Goal: Obtain resource: Download file/media

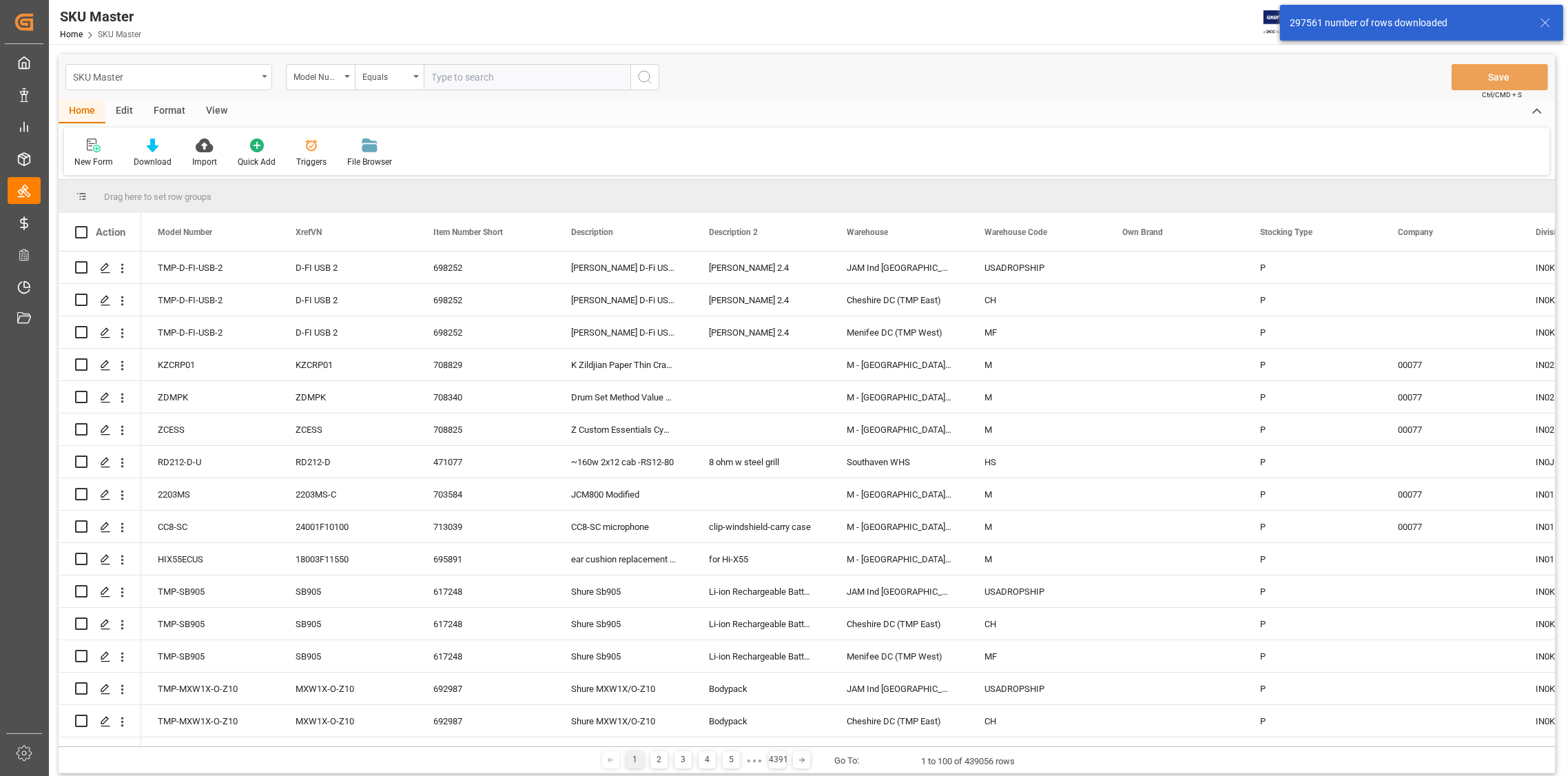
click at [262, 77] on icon "open menu" at bounding box center [265, 77] width 6 height 3
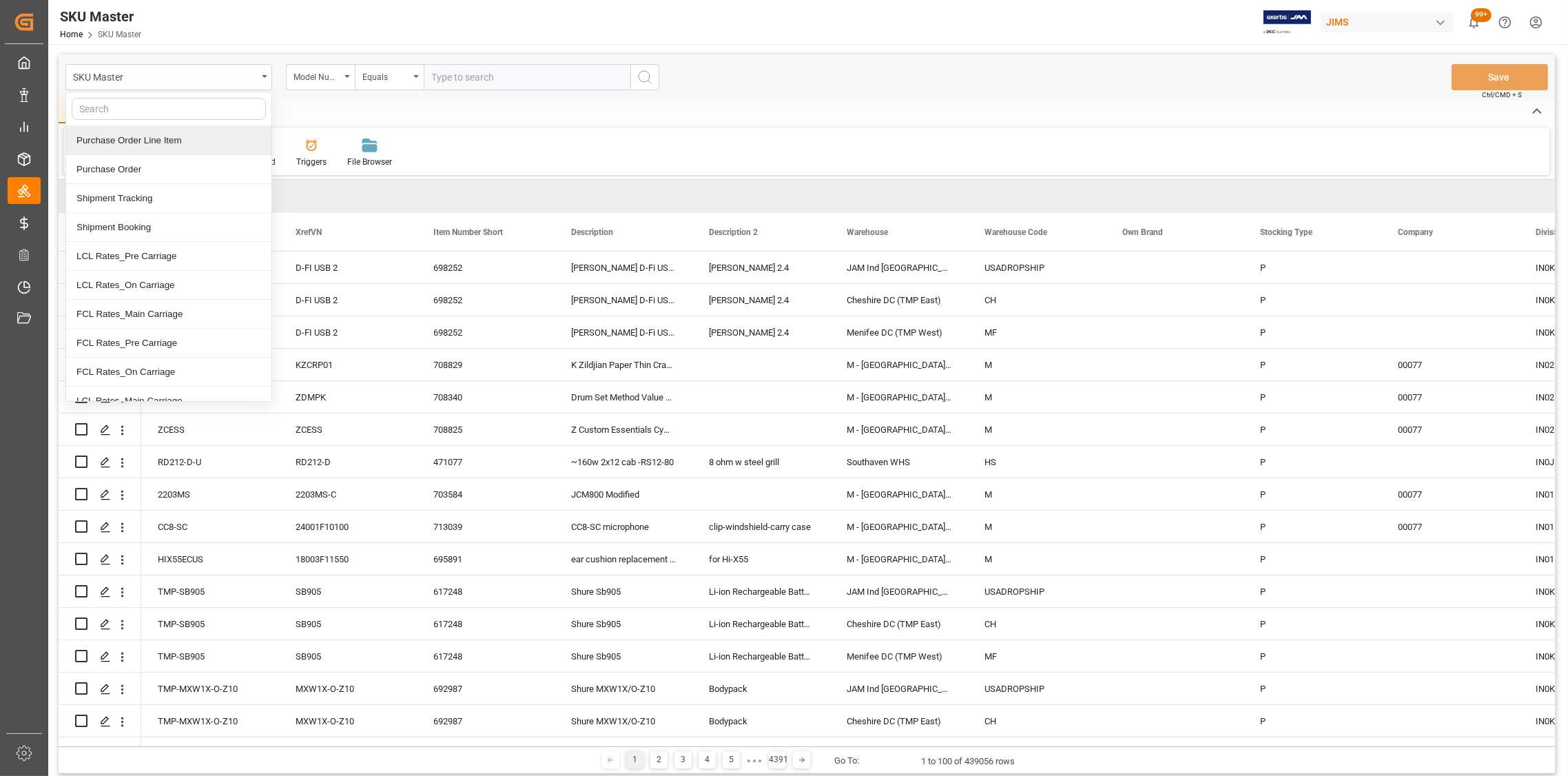
click at [154, 139] on div "Purchase Order Line Item" at bounding box center [168, 141] width 205 height 29
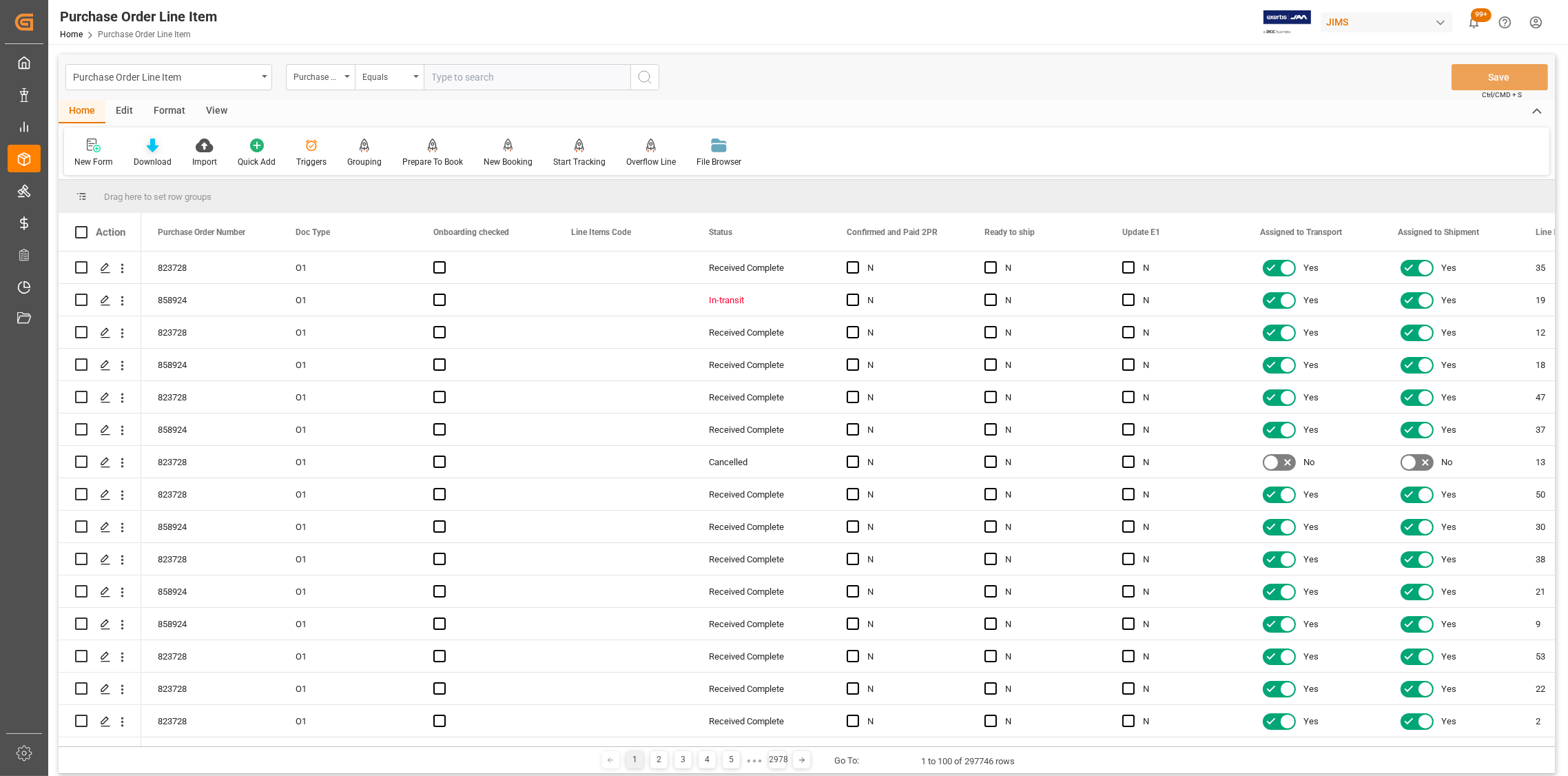
click at [150, 147] on icon at bounding box center [152, 145] width 12 height 14
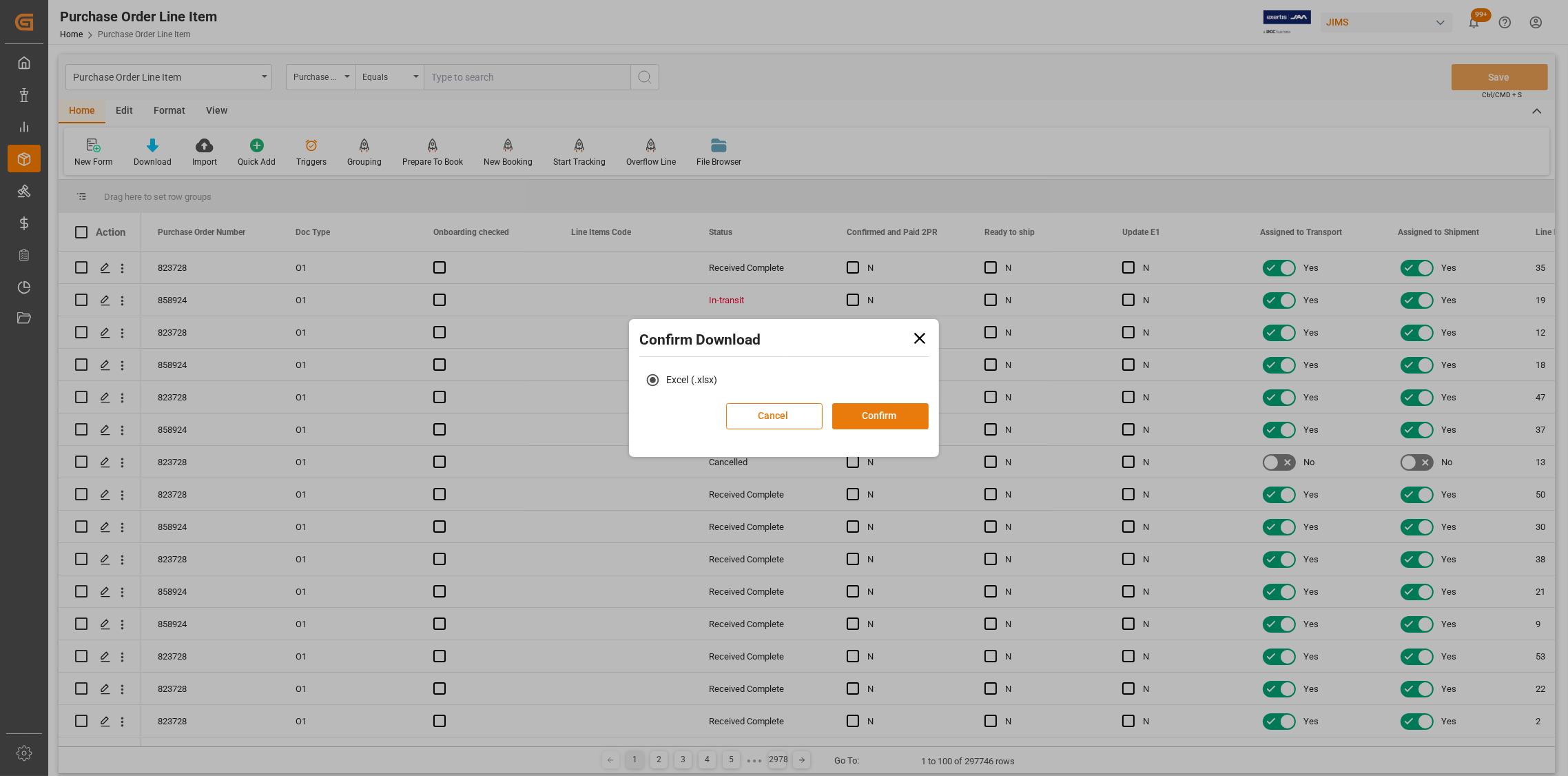
click at [867, 411] on button "Confirm" at bounding box center [881, 416] width 97 height 26
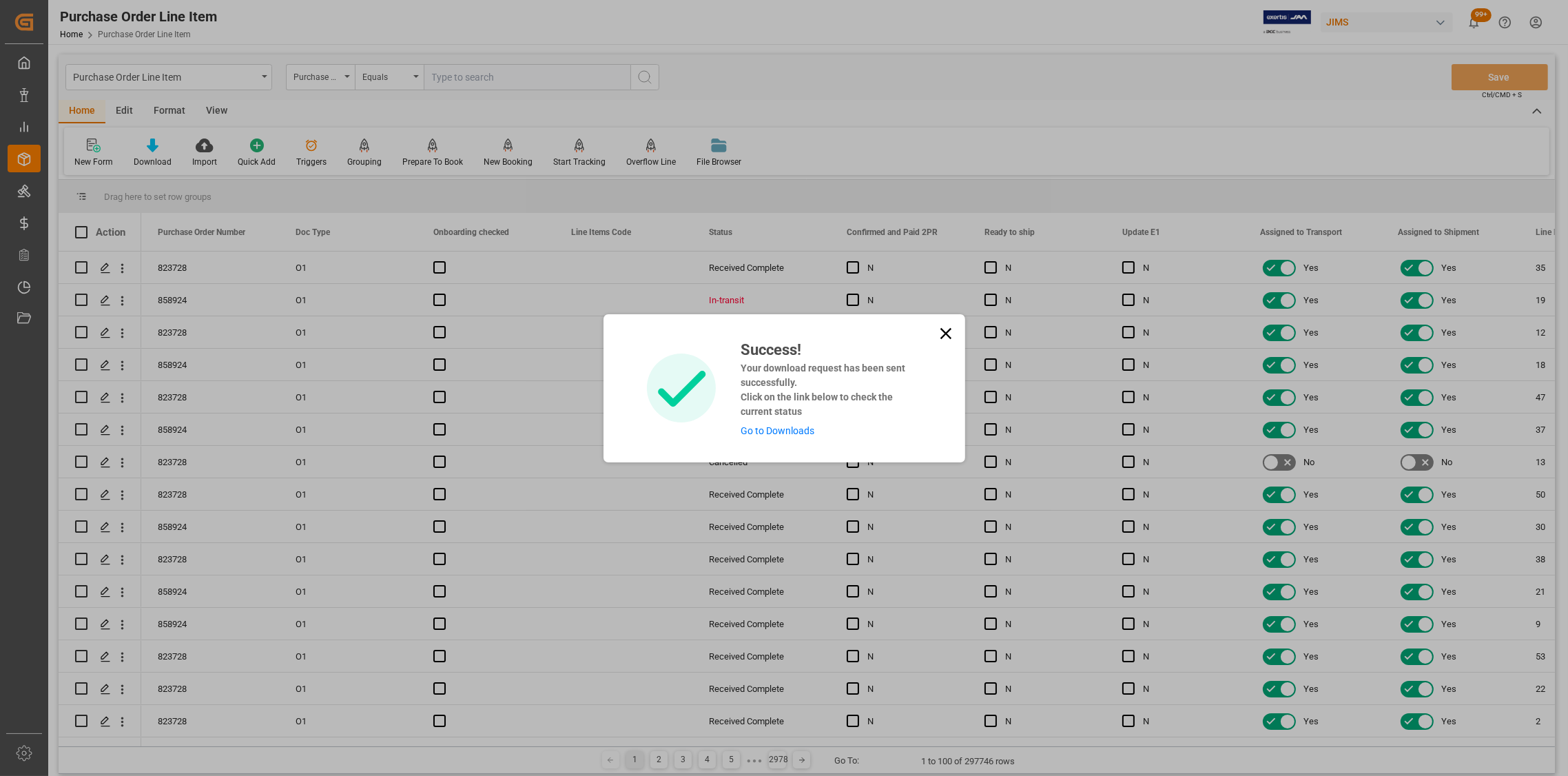
click at [939, 334] on icon at bounding box center [946, 333] width 19 height 19
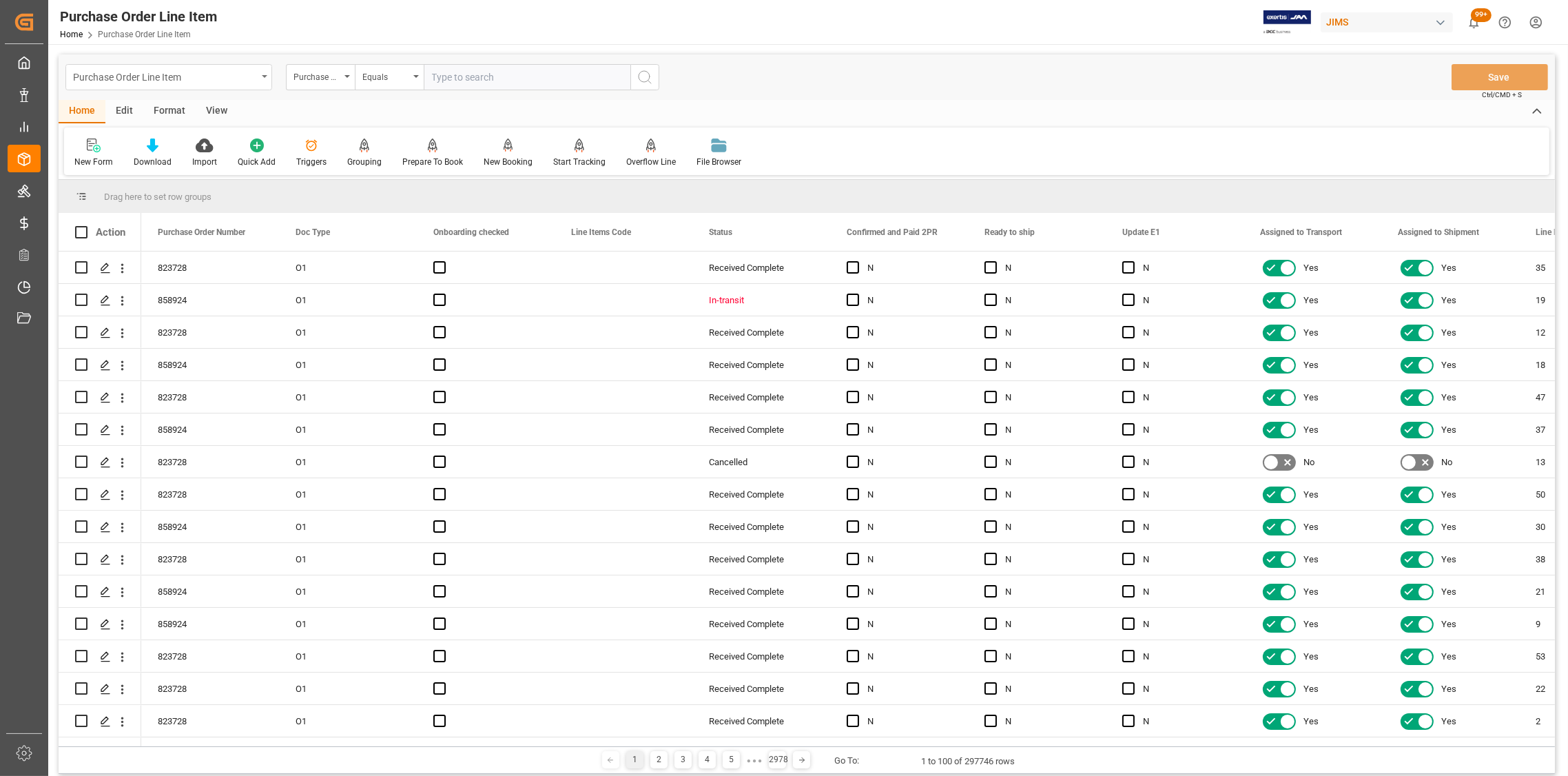
click at [262, 73] on div "Purchase Order Line Item" at bounding box center [168, 78] width 206 height 26
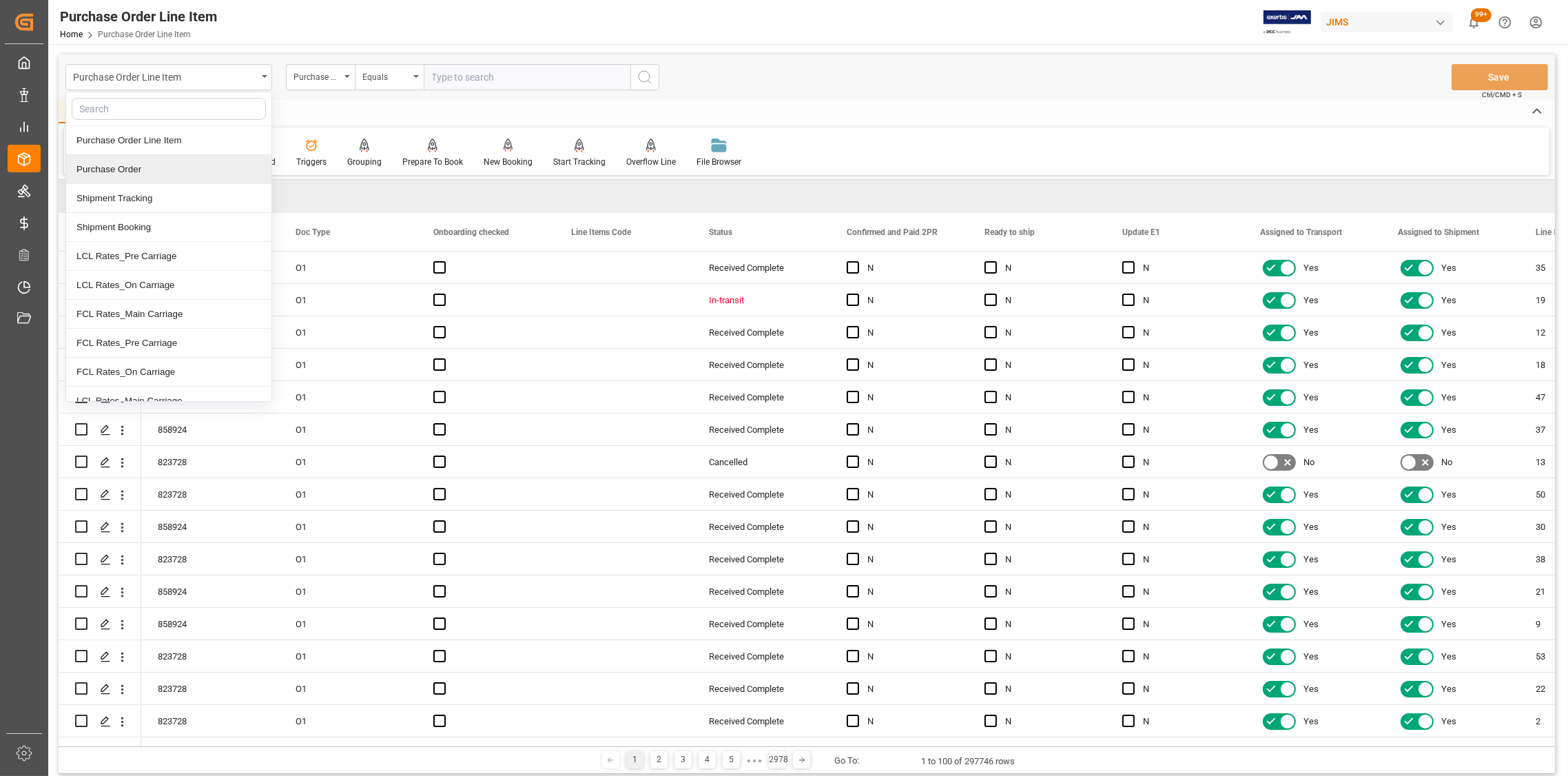
click at [142, 167] on div "Purchase Order" at bounding box center [168, 170] width 205 height 29
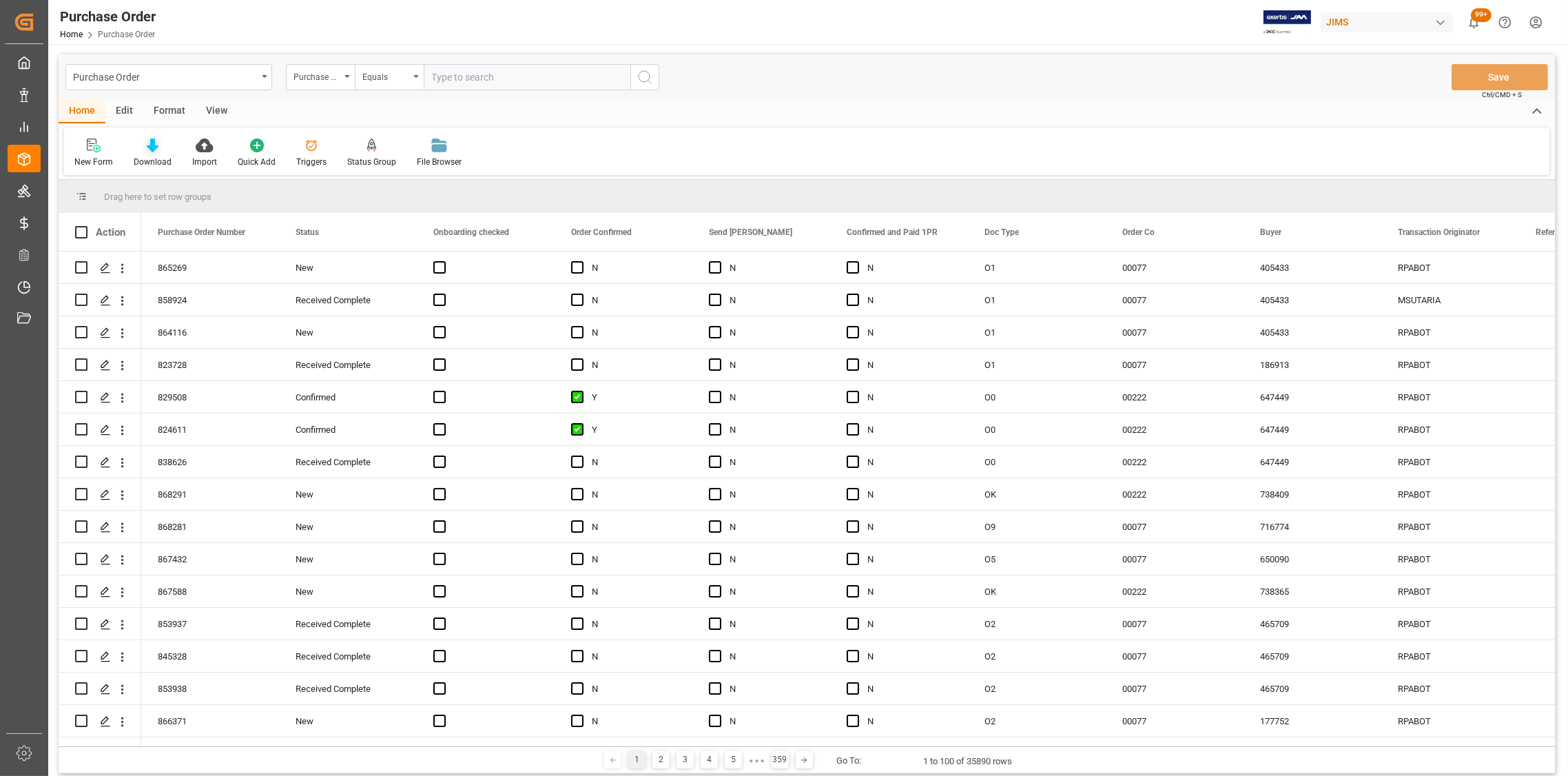
click at [151, 152] on div "Download" at bounding box center [152, 152] width 59 height 30
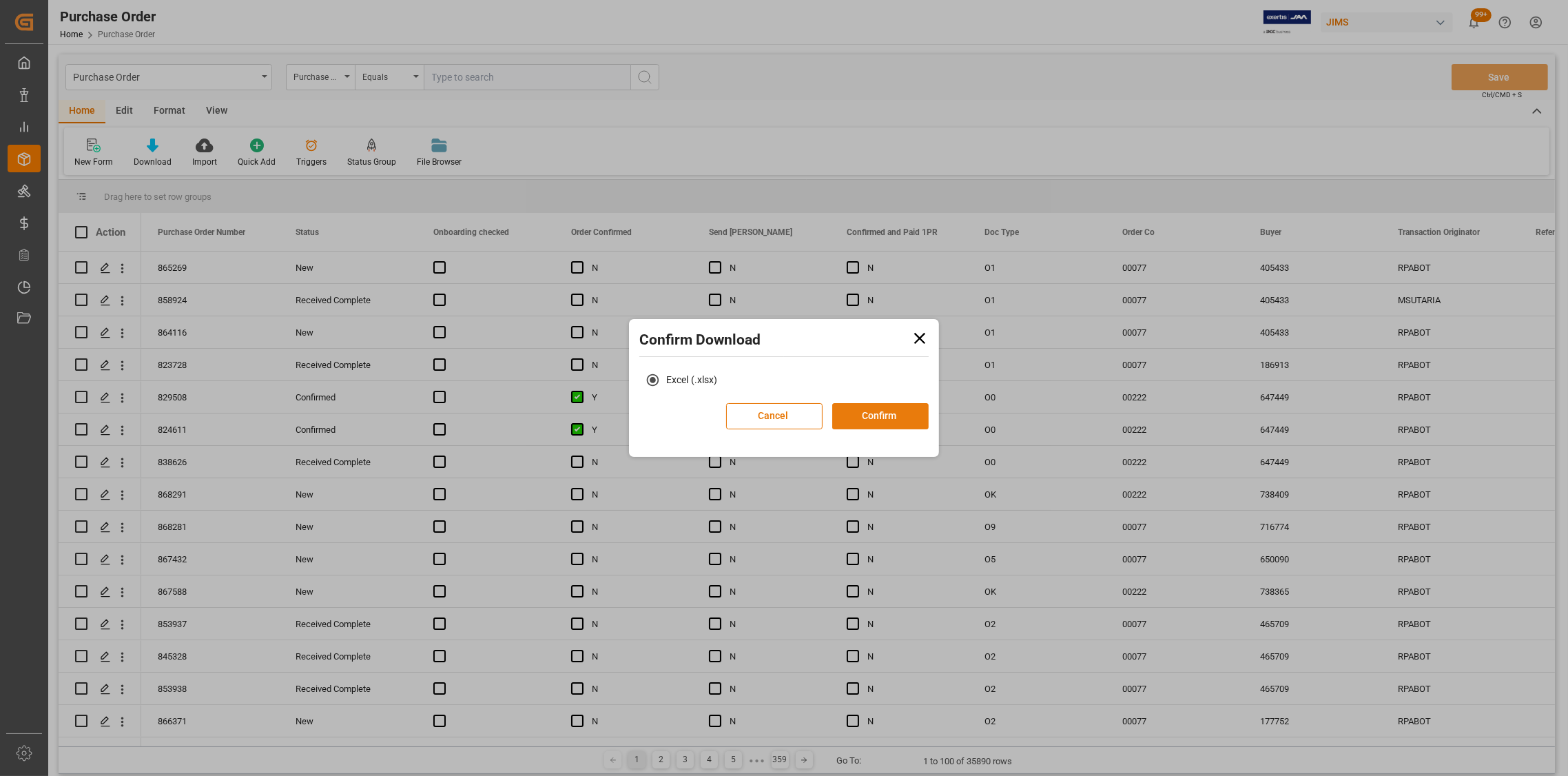
click at [883, 422] on button "Confirm" at bounding box center [881, 416] width 97 height 26
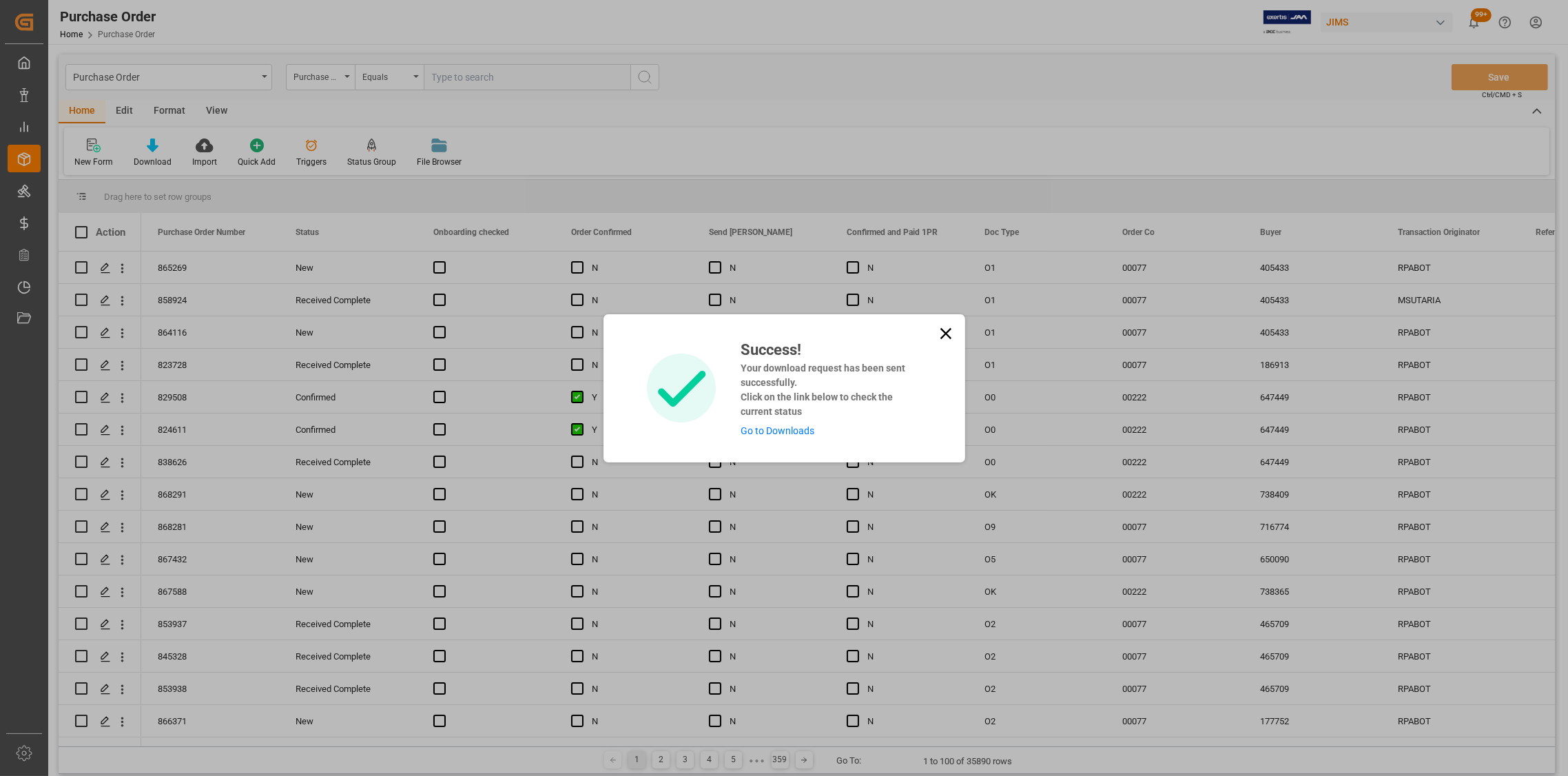
click at [939, 330] on icon at bounding box center [946, 333] width 19 height 19
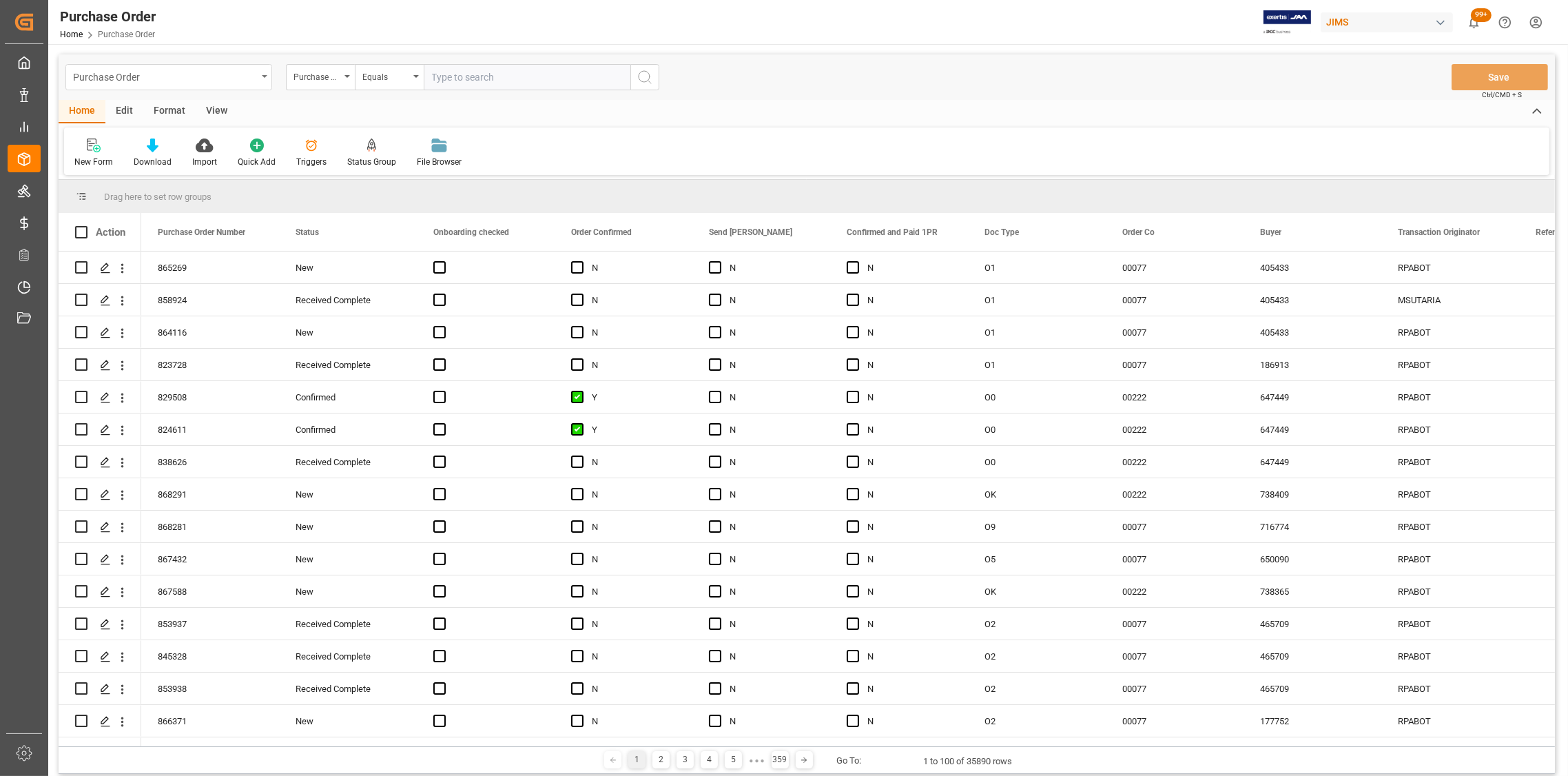
click at [260, 75] on div "Purchase Order" at bounding box center [168, 78] width 206 height 26
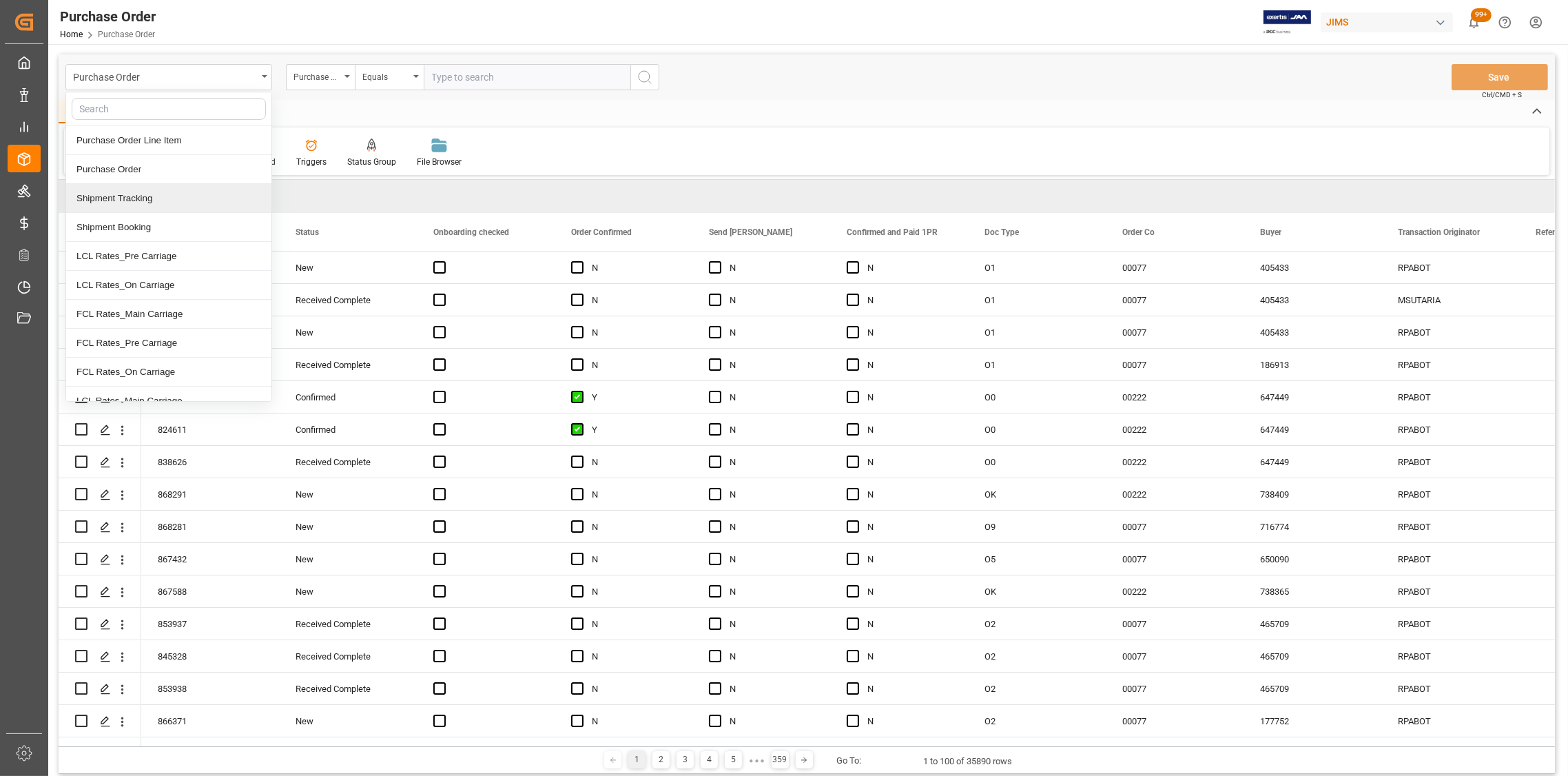
click at [133, 194] on div "Shipment Tracking" at bounding box center [168, 198] width 205 height 29
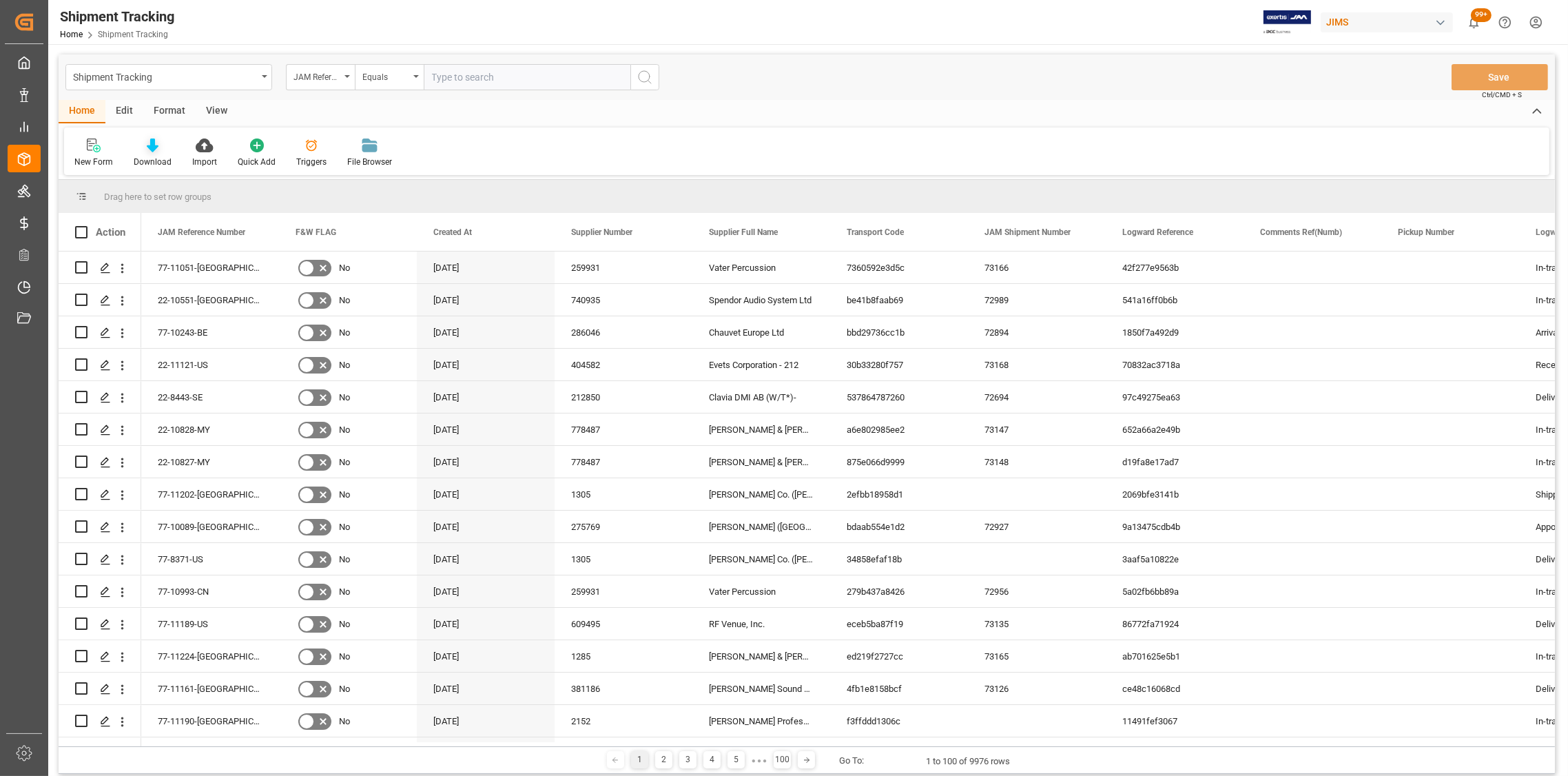
click at [154, 152] on div "Download" at bounding box center [152, 152] width 59 height 30
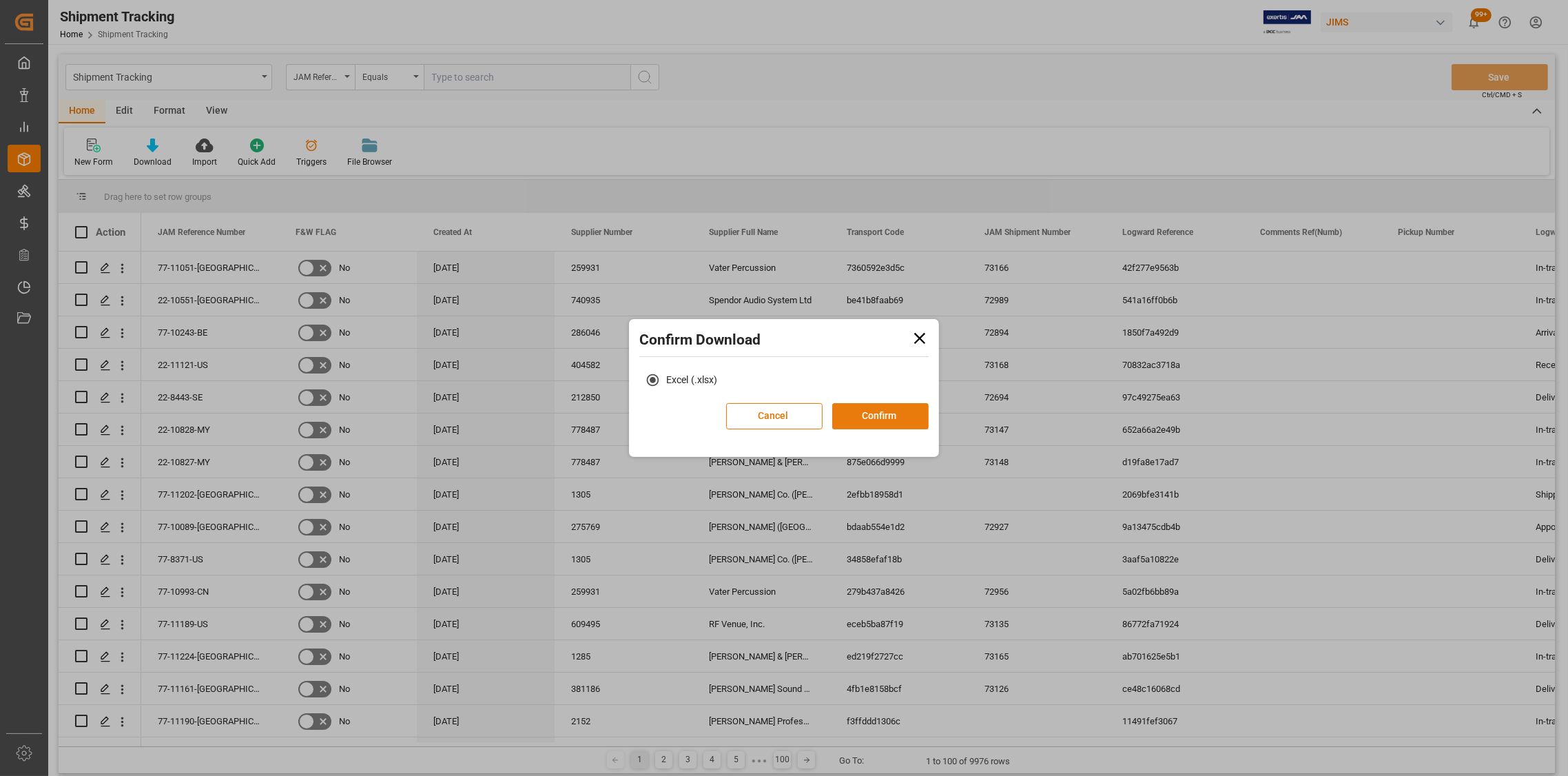
click at [860, 417] on button "Confirm" at bounding box center [881, 416] width 97 height 26
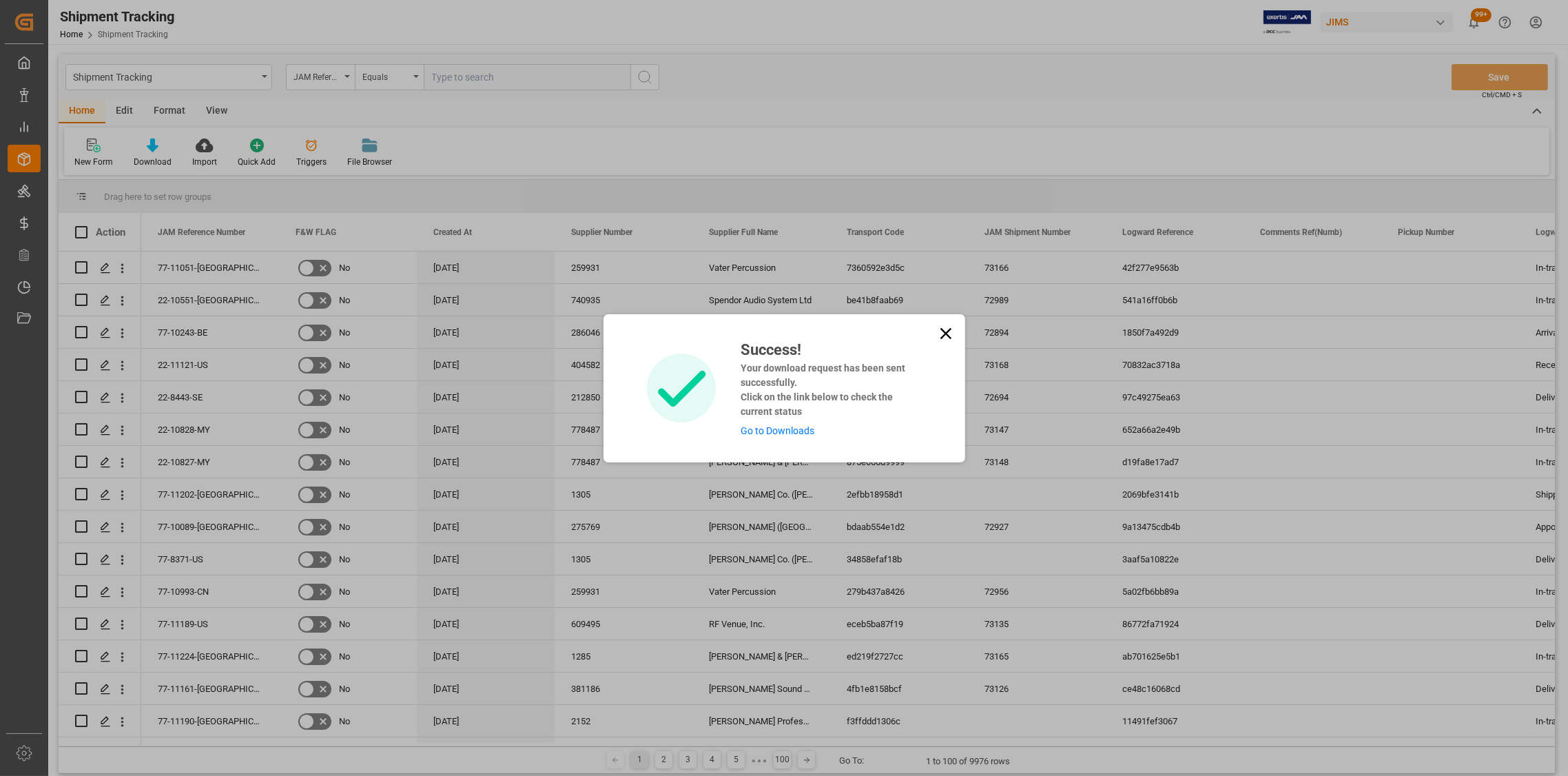
click at [944, 332] on icon at bounding box center [944, 332] width 11 height 11
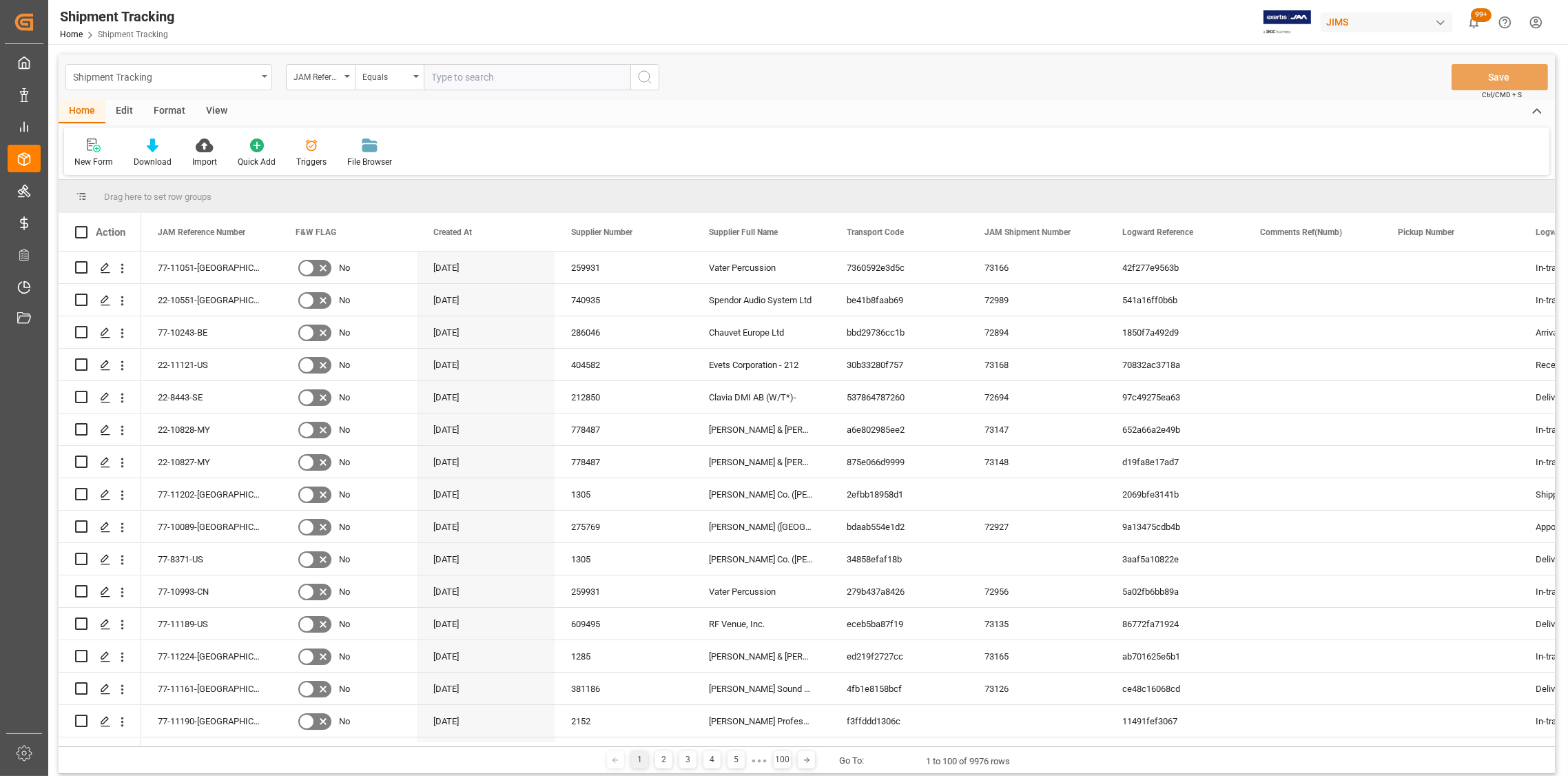
click at [236, 83] on div "Shipment Tracking" at bounding box center [165, 76] width 184 height 18
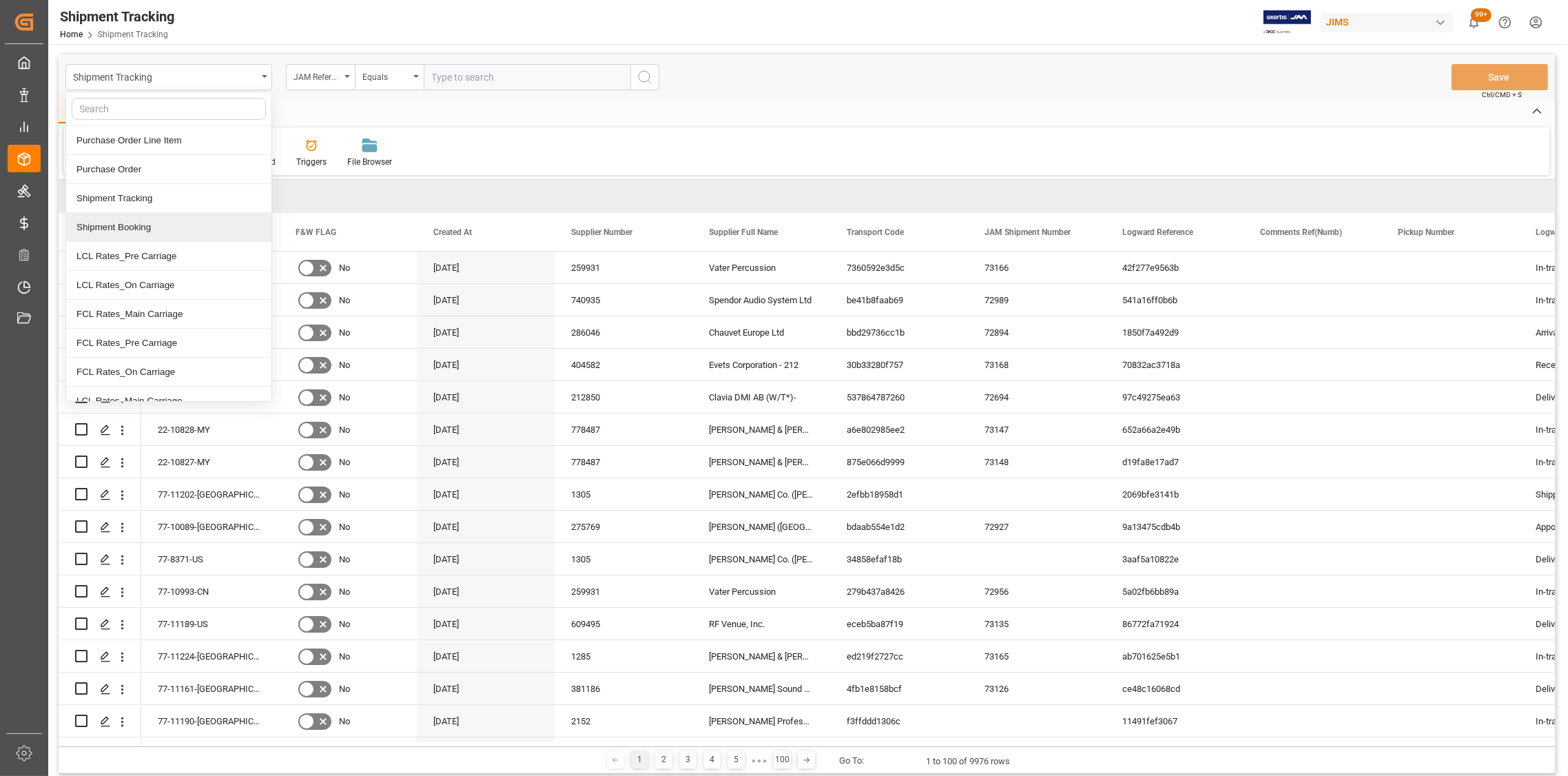
click at [122, 227] on div "Shipment Booking" at bounding box center [168, 228] width 205 height 29
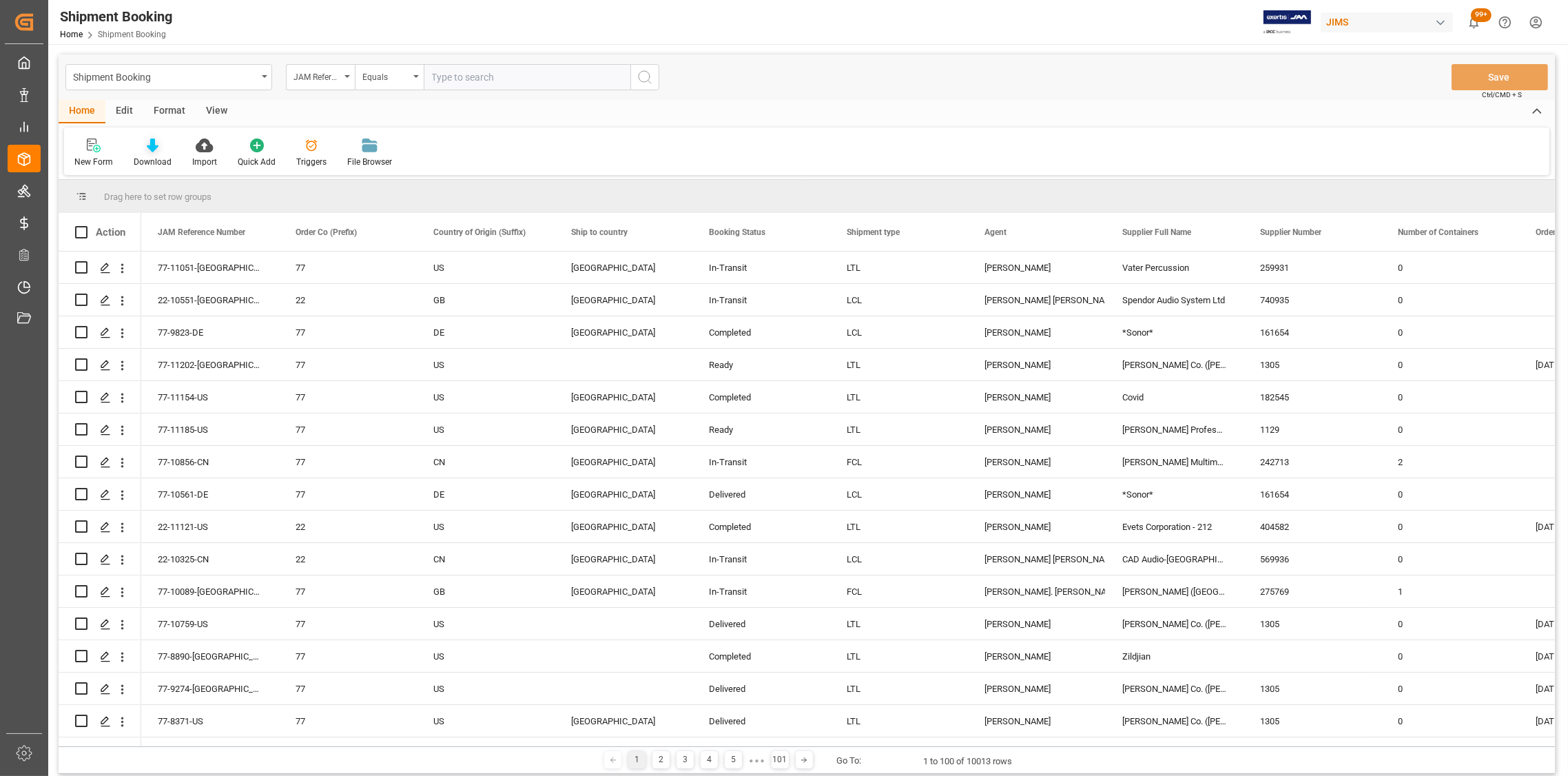
click at [150, 152] on div "Download" at bounding box center [152, 152] width 59 height 30
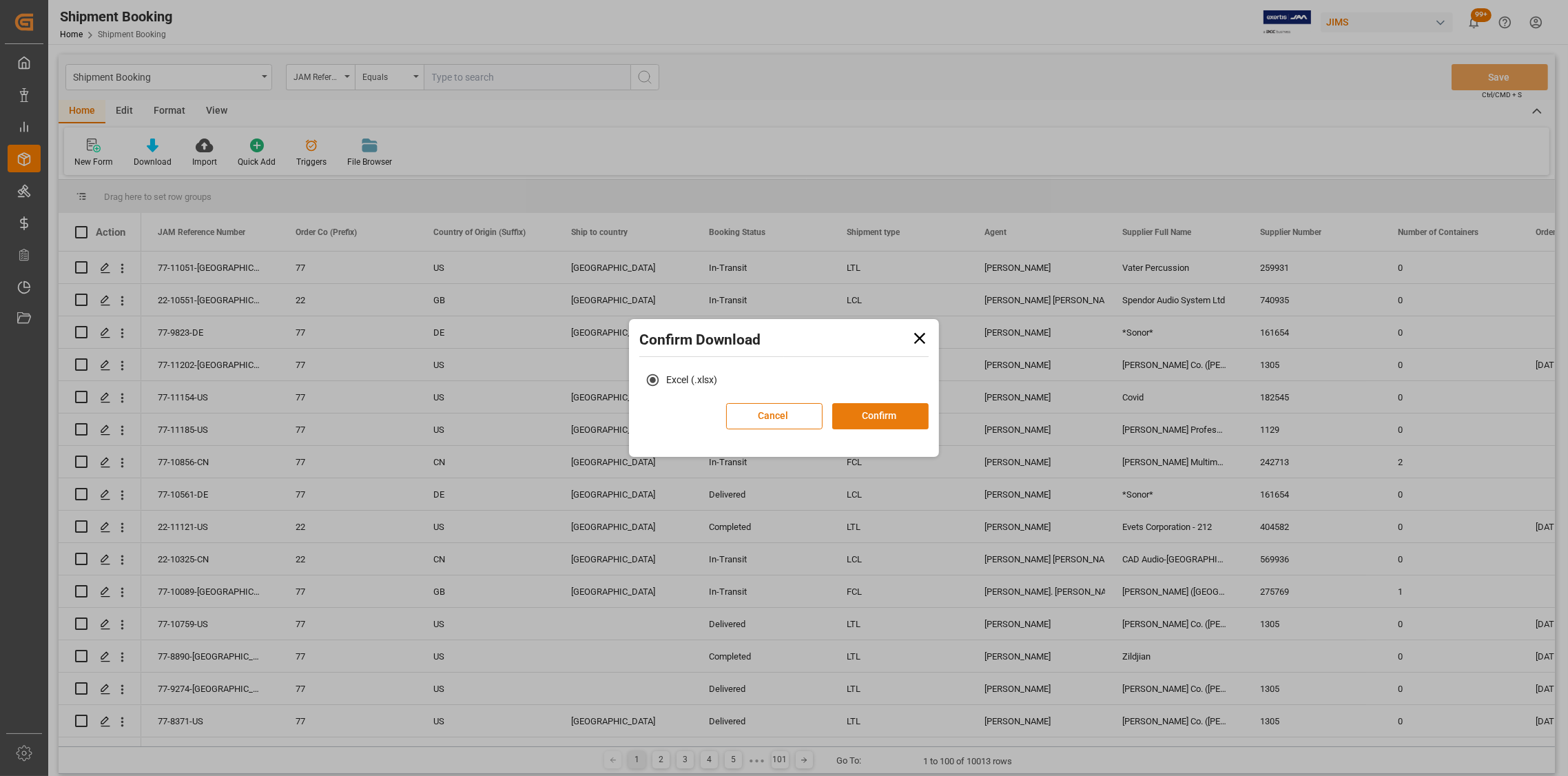
click at [872, 417] on button "Confirm" at bounding box center [881, 416] width 97 height 26
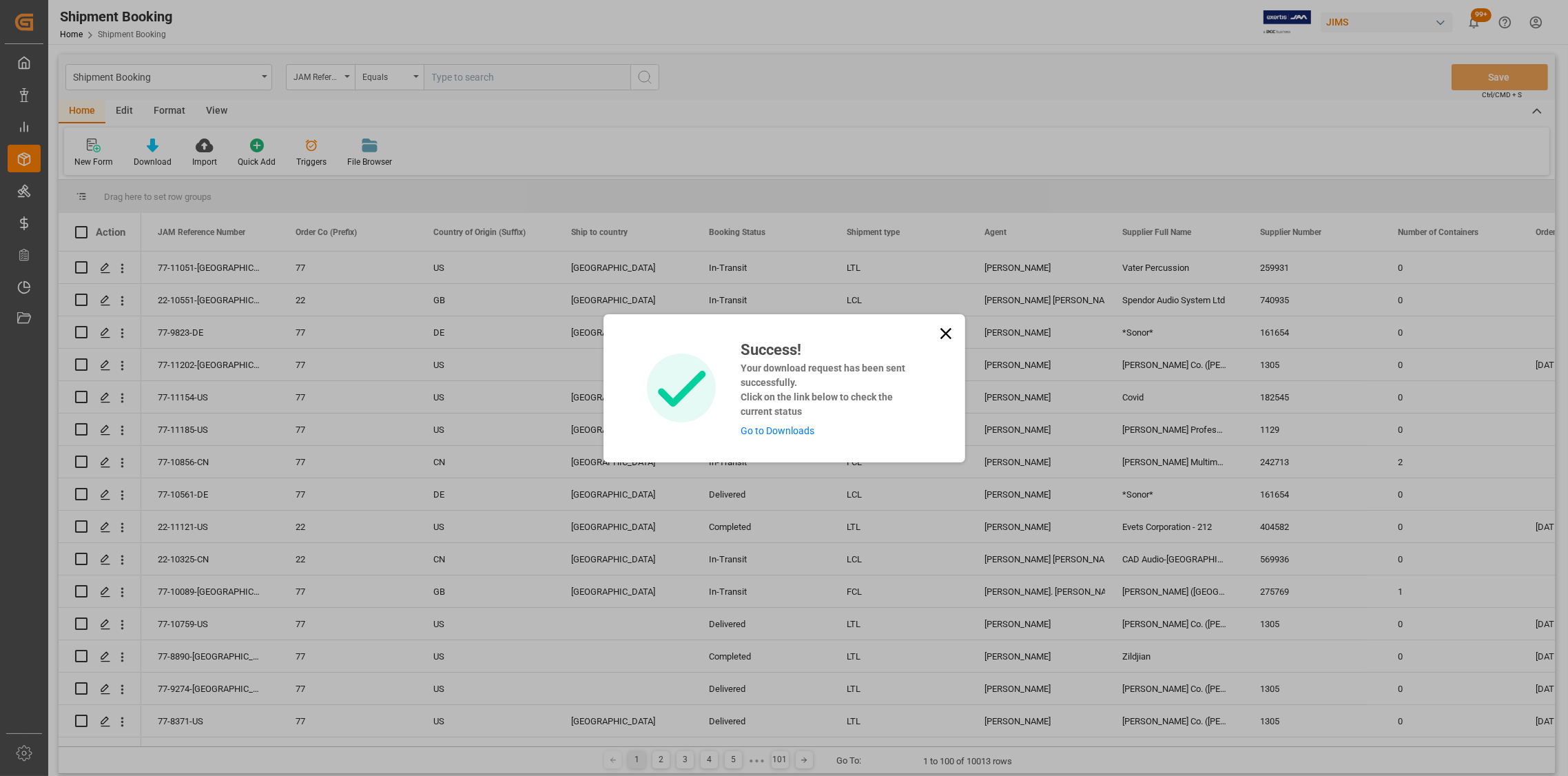
click at [761, 426] on link "Go to Downloads" at bounding box center [777, 430] width 74 height 11
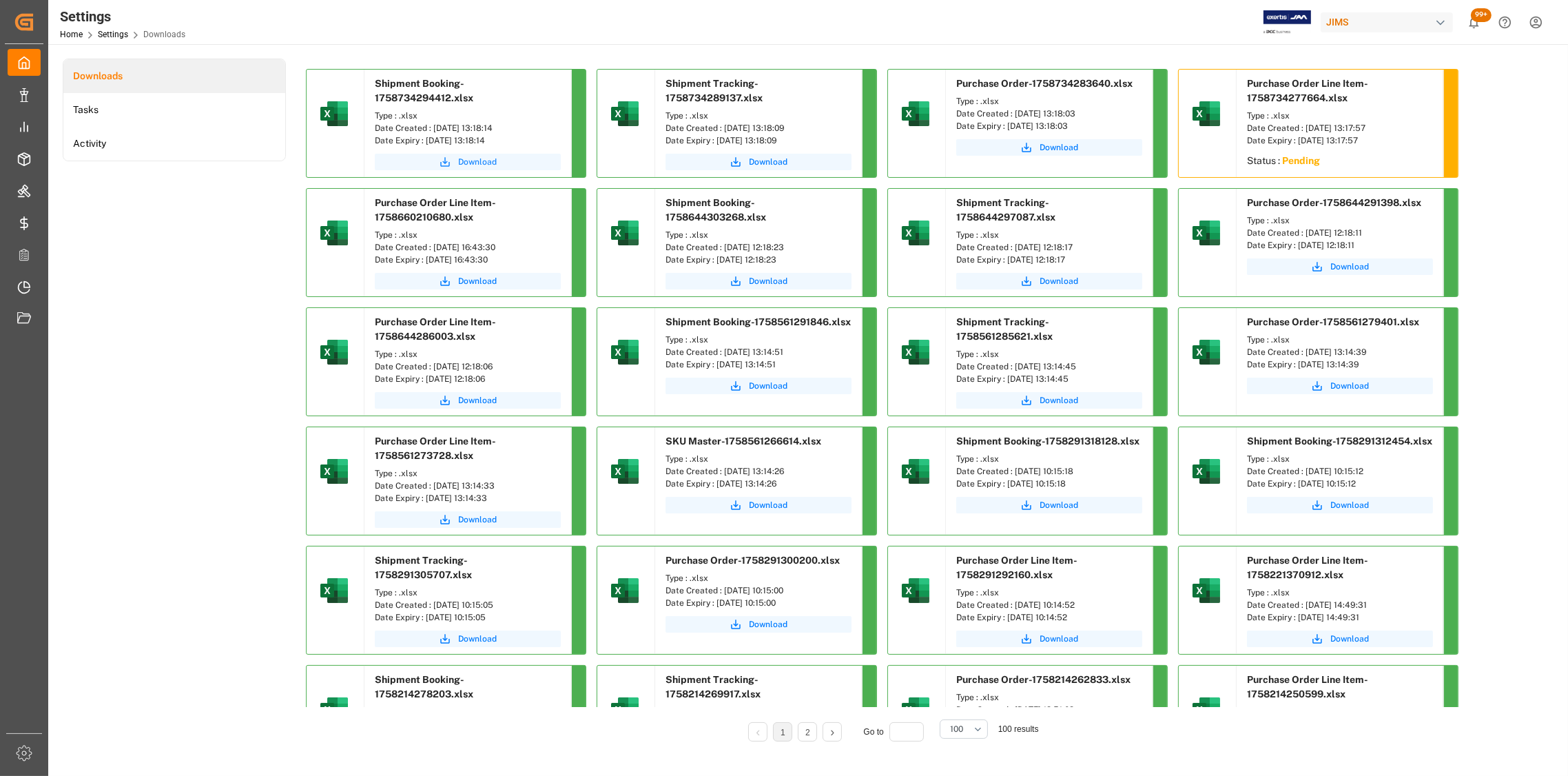
click at [477, 161] on span "Download" at bounding box center [477, 162] width 39 height 12
click at [769, 161] on span "Download" at bounding box center [768, 162] width 39 height 12
click at [1066, 148] on span "Download" at bounding box center [1059, 147] width 39 height 12
click at [98, 103] on li "Tasks" at bounding box center [174, 110] width 222 height 34
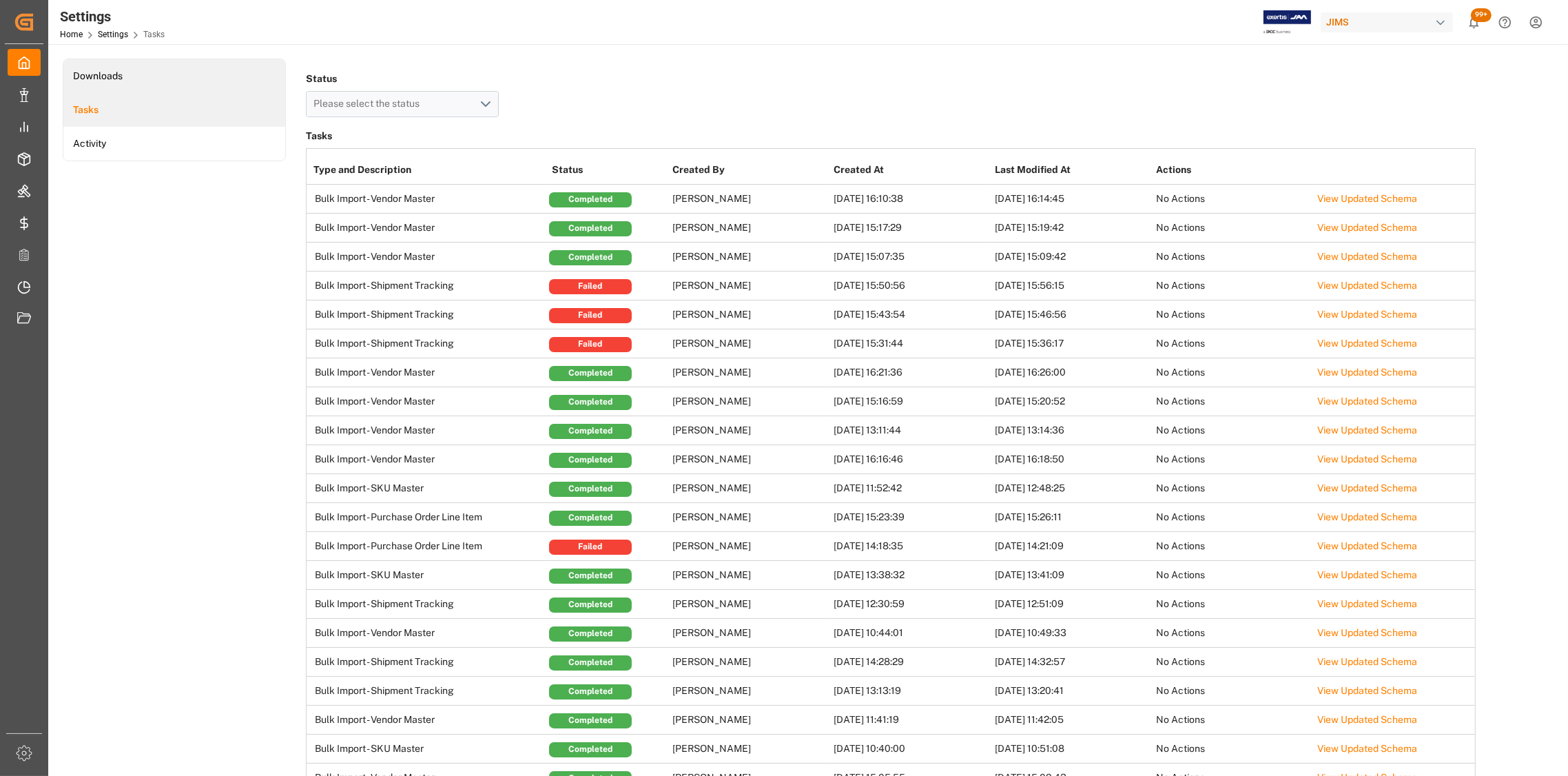
click at [103, 73] on li "Downloads" at bounding box center [174, 76] width 222 height 34
